Goal: Use online tool/utility: Utilize a website feature to perform a specific function

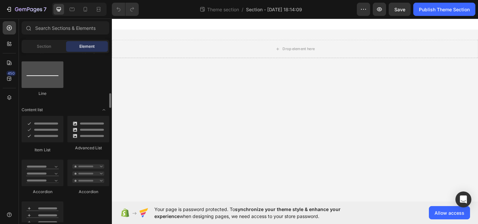
scroll to position [475, 0]
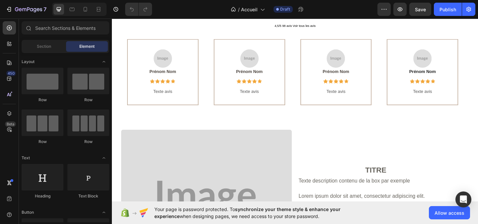
scroll to position [332, 0]
